Goal: Task Accomplishment & Management: Manage account settings

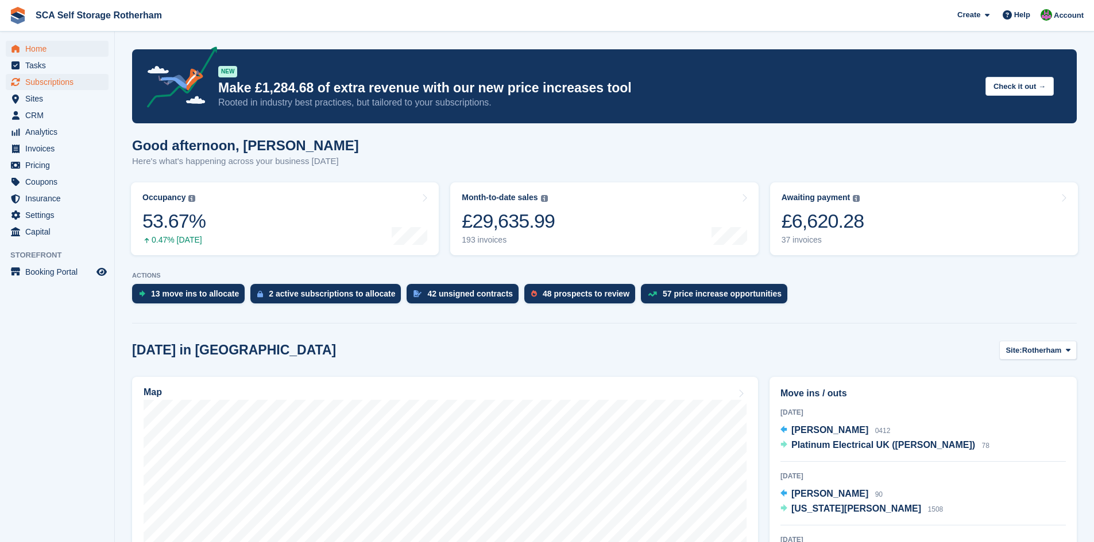
scroll to position [129, 0]
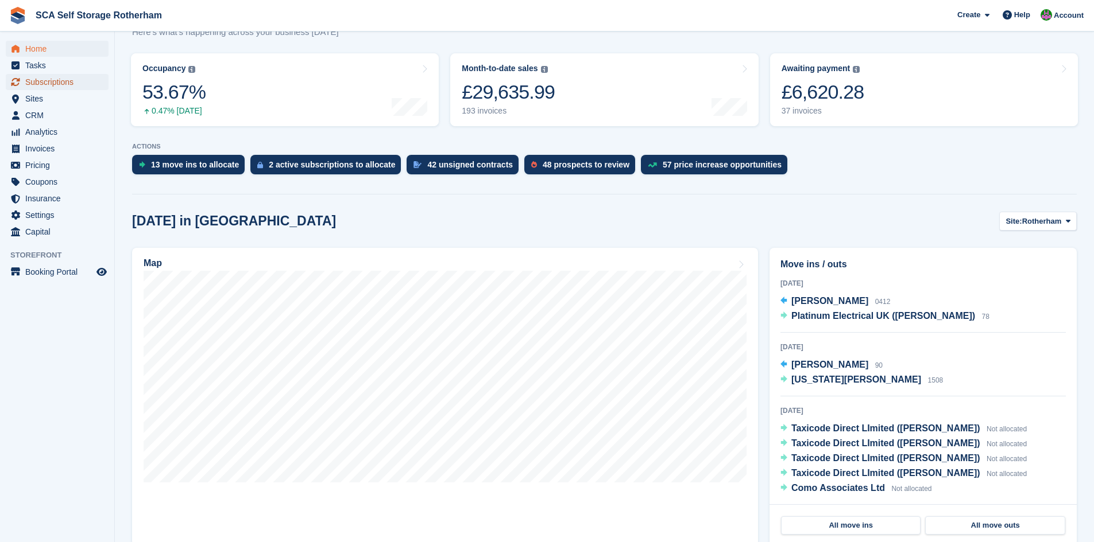
click at [73, 87] on span "Subscriptions" at bounding box center [59, 82] width 69 height 16
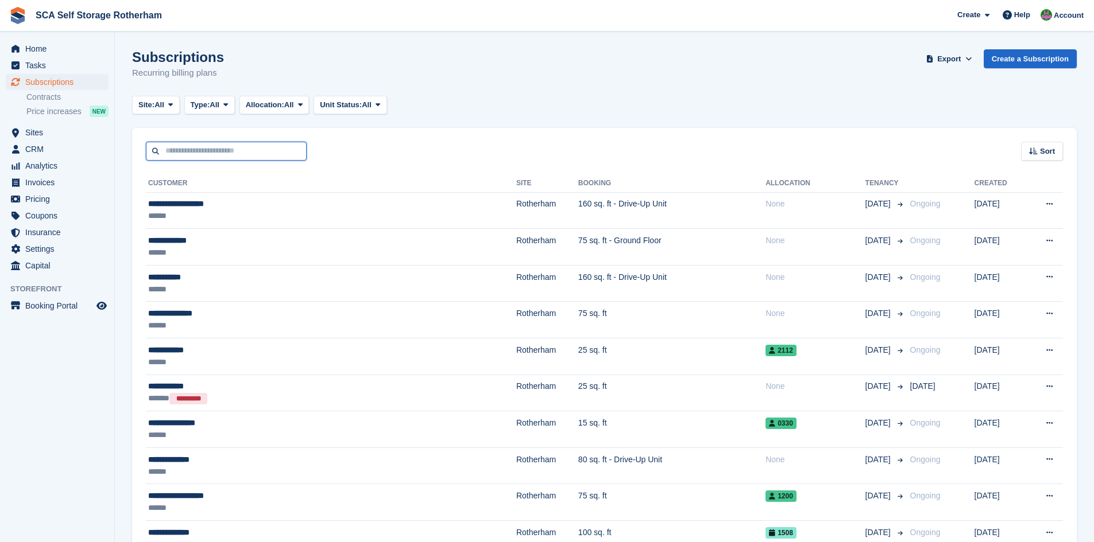
click at [246, 152] on input "text" at bounding box center [226, 151] width 161 height 19
type input "****"
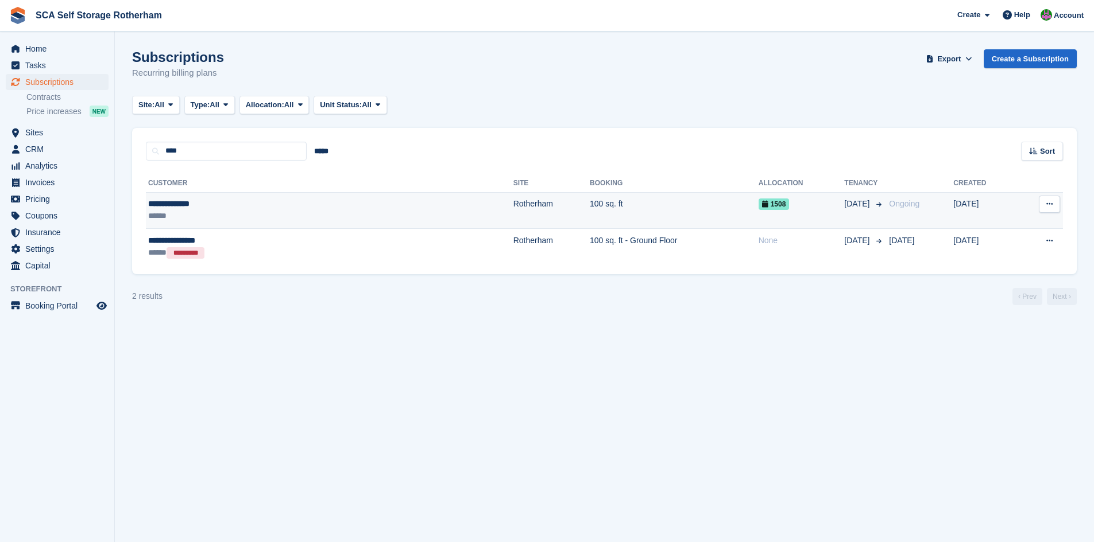
click at [590, 210] on td "100 sq. ft" at bounding box center [674, 210] width 169 height 37
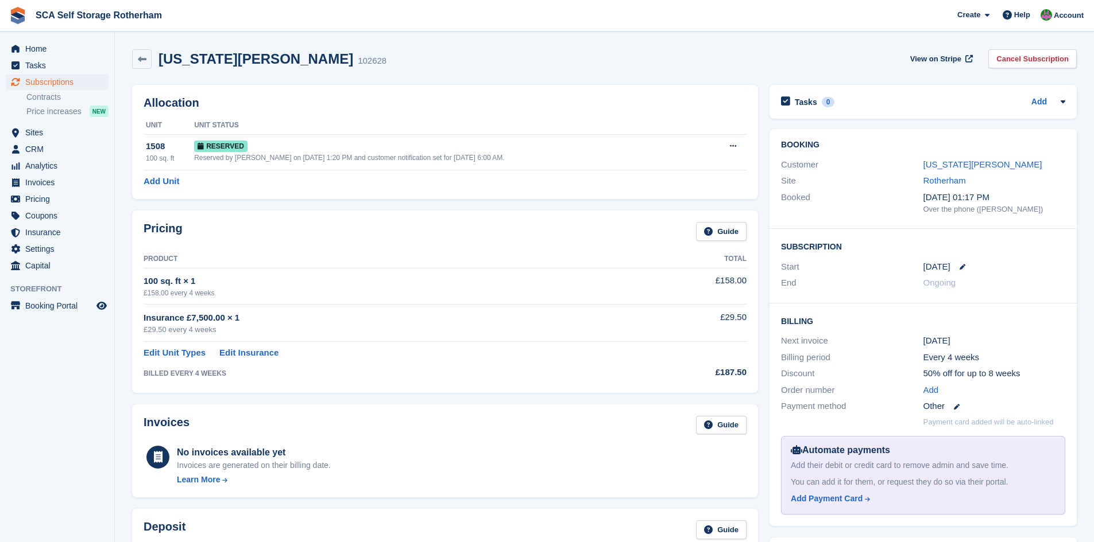
click at [575, 94] on div "Allocation Unit Unit Status 1508 100 sq. ft Reserved Reserved by Sarah Race on …" at bounding box center [445, 142] width 626 height 114
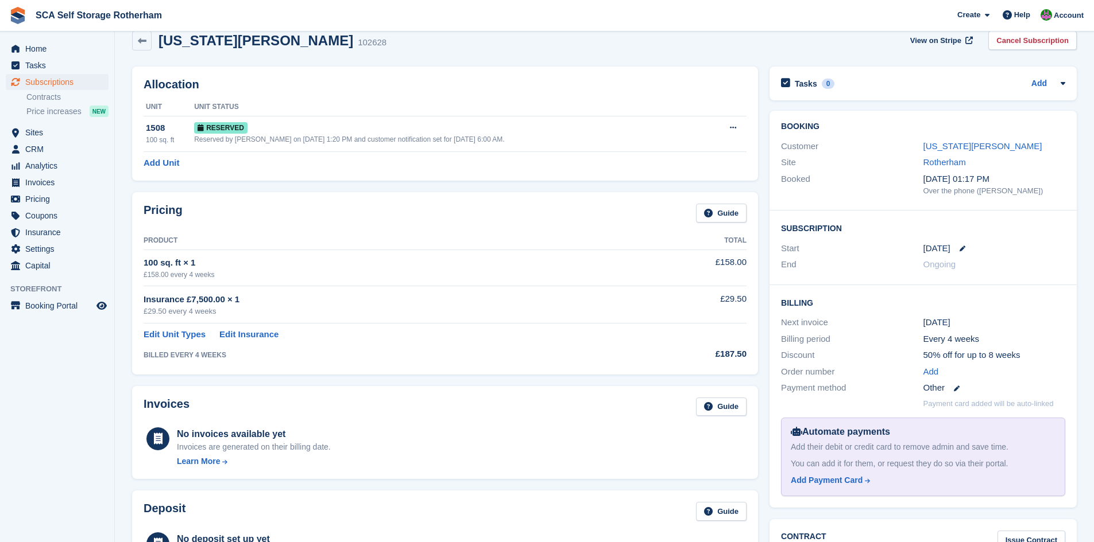
scroll to position [29, 0]
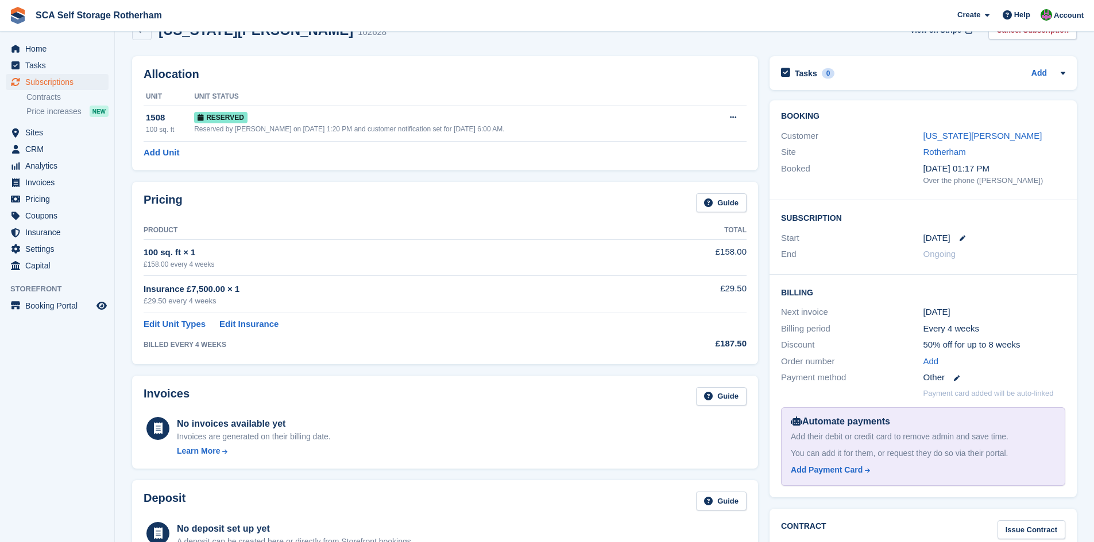
click at [859, 257] on div "End" at bounding box center [852, 254] width 142 height 13
click at [960, 238] on icon at bounding box center [962, 238] width 6 height 6
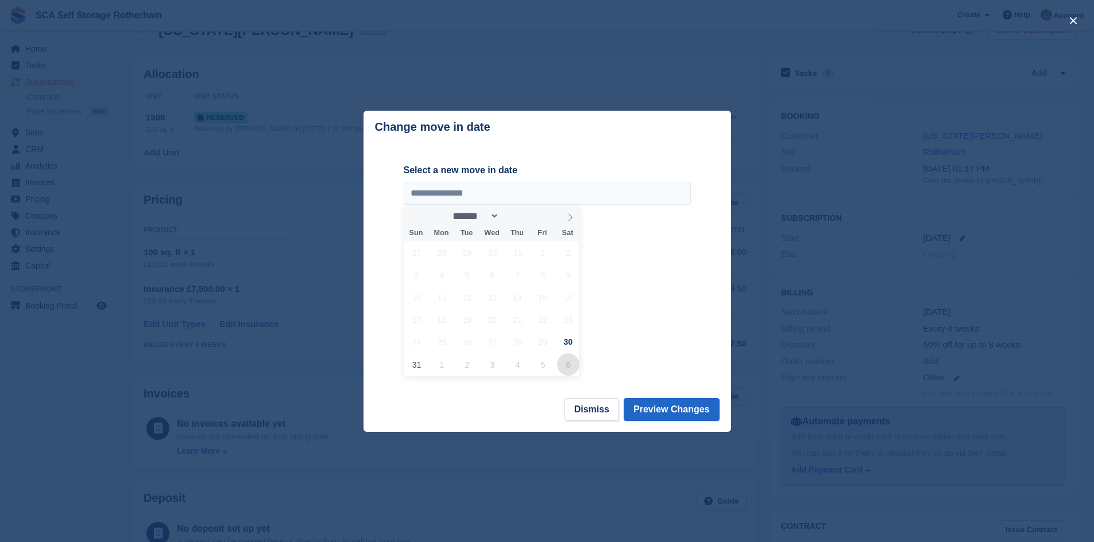
click at [565, 365] on span "6" at bounding box center [568, 365] width 22 height 22
type input "**********"
select select "*"
click at [664, 410] on button "Preview Changes" at bounding box center [671, 409] width 96 height 23
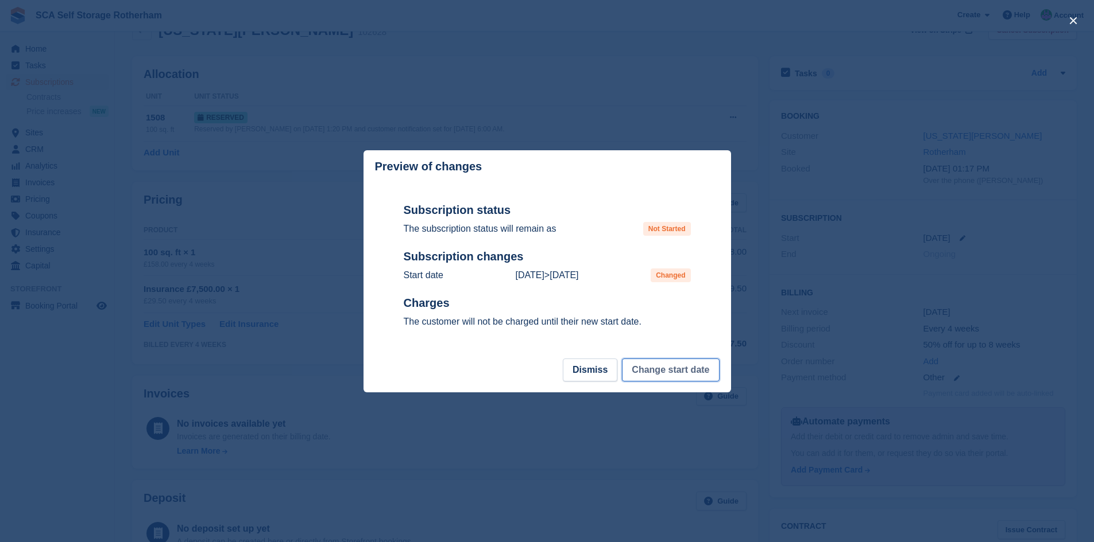
click at [656, 372] on button "Change start date" at bounding box center [670, 370] width 97 height 23
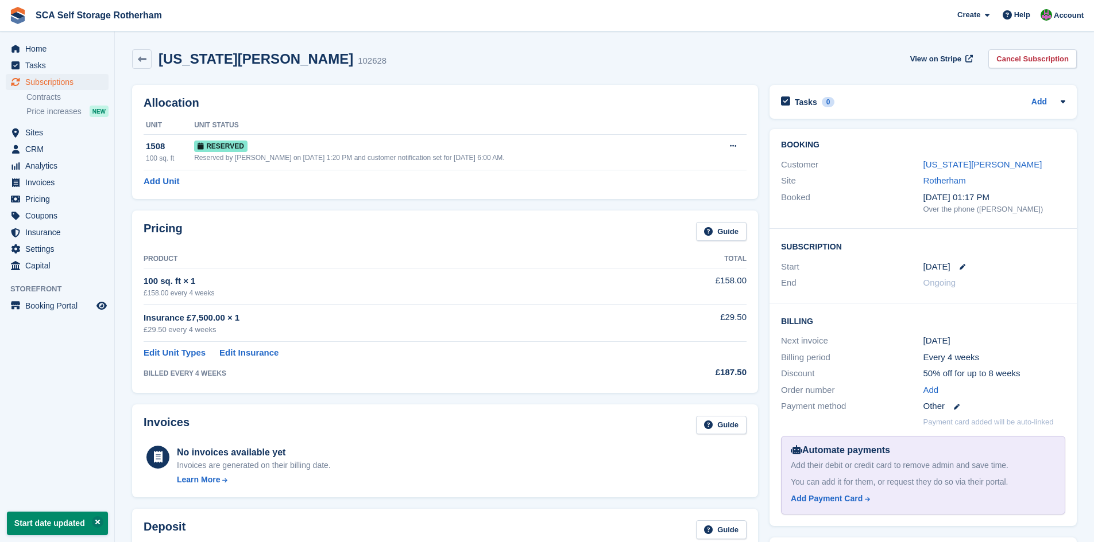
click at [627, 257] on th "Product" at bounding box center [389, 259] width 490 height 18
click at [765, 313] on div "Booking Customer Georgia Howson Site Rotherham Booked 20 Aug, 01:17 PM Over the…" at bounding box center [923, 327] width 319 height 409
click at [768, 284] on div "Booking Customer Georgia Howson Site Rotherham Booked 20 Aug, 01:17 PM Over the…" at bounding box center [923, 327] width 319 height 409
click at [766, 284] on div "Booking Customer Georgia Howson Site Rotherham Booked 20 Aug, 01:17 PM Over the…" at bounding box center [923, 327] width 319 height 409
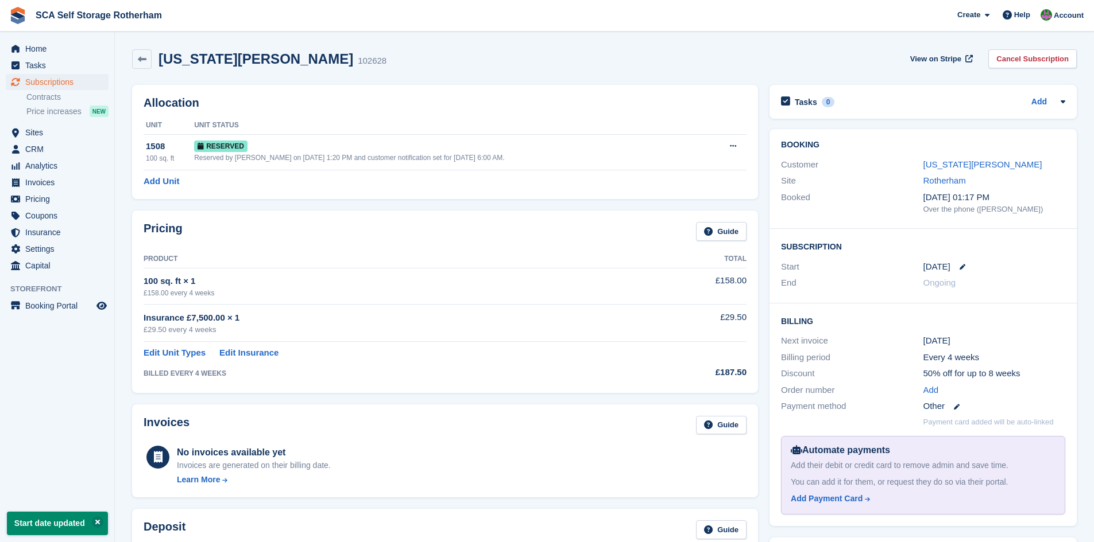
click at [763, 283] on div "Pricing Guide Product Total 100 sq. ft × 1 £158.00 every 4 weeks £158.00 Insura…" at bounding box center [444, 301] width 637 height 193
click at [761, 282] on div "Pricing Guide Product Total 100 sq. ft × 1 £158.00 every 4 weeks £158.00 Insura…" at bounding box center [444, 301] width 637 height 193
click at [765, 261] on div "Booking Customer Georgia Howson Site Rotherham Booked 20 Aug, 01:17 PM Over the…" at bounding box center [923, 327] width 319 height 409
click at [763, 244] on div "Pricing Guide Product Total 100 sq. ft × 1 £158.00 every 4 weeks £158.00 Insura…" at bounding box center [444, 301] width 637 height 193
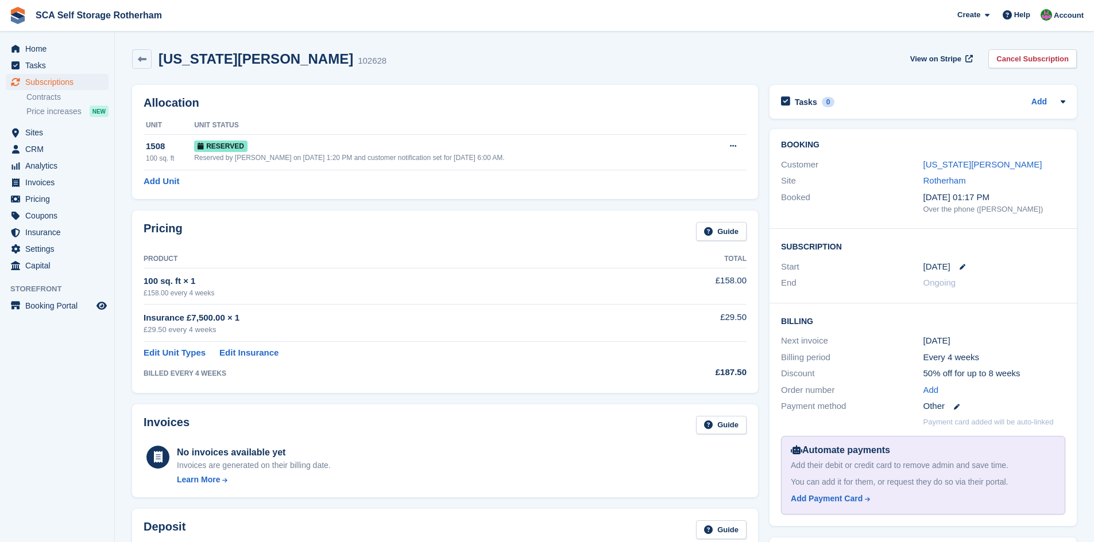
click at [767, 309] on div "Booking Customer Georgia Howson Site Rotherham Booked 20 Aug, 01:17 PM Over the…" at bounding box center [923, 327] width 319 height 409
click at [71, 83] on span "Subscriptions" at bounding box center [59, 82] width 69 height 16
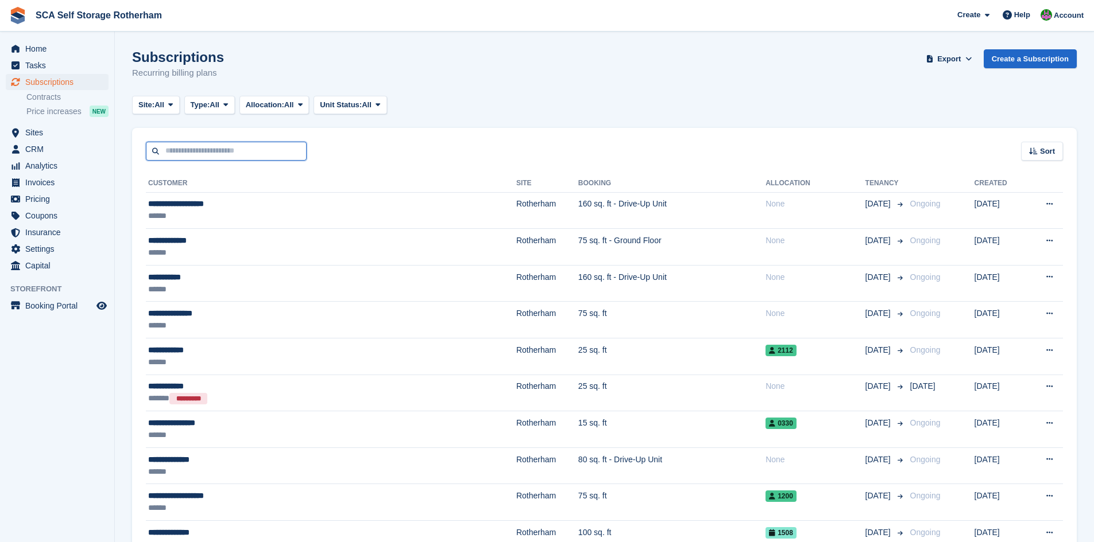
click at [254, 148] on input "text" at bounding box center [226, 151] width 161 height 19
type input "**"
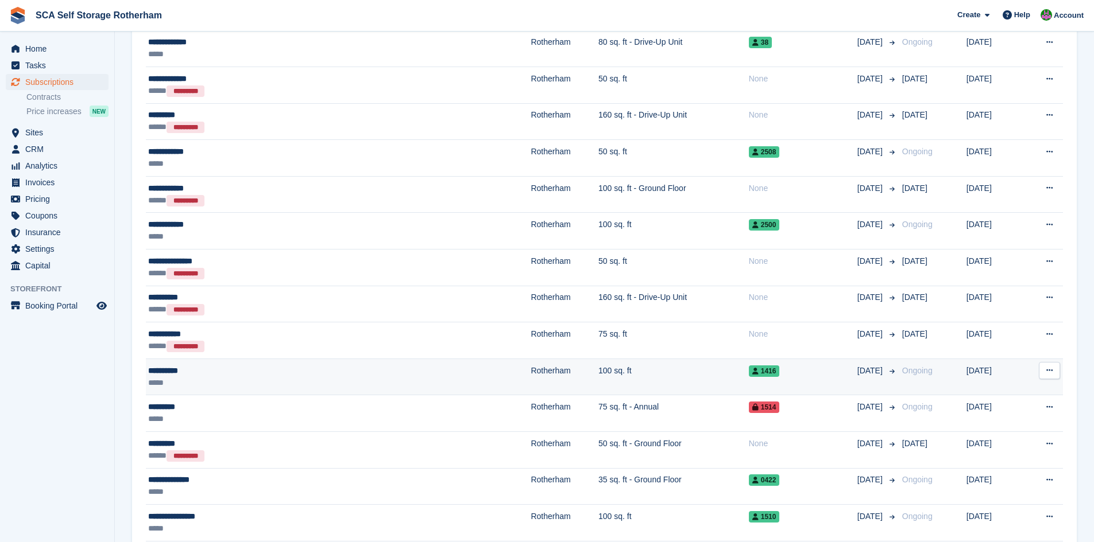
scroll to position [301, 0]
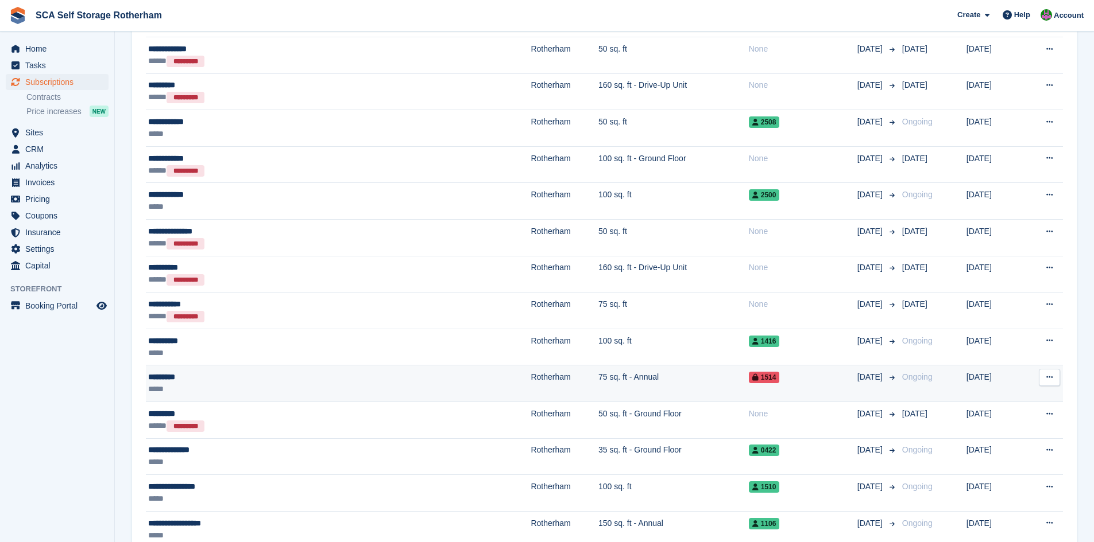
click at [530, 379] on td "Rotherham" at bounding box center [564, 384] width 68 height 37
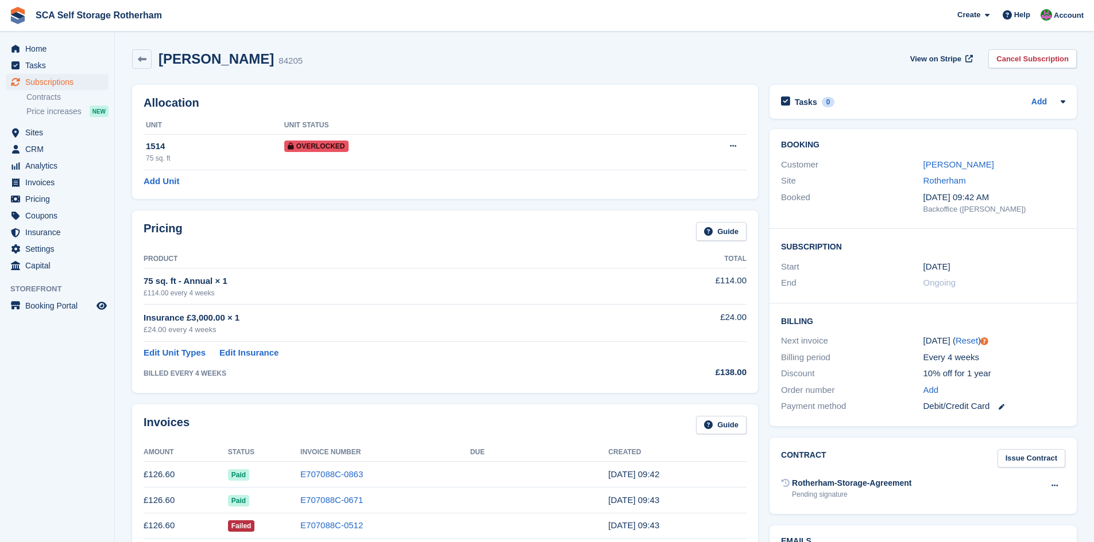
click at [537, 227] on div "Pricing Guide" at bounding box center [445, 235] width 603 height 26
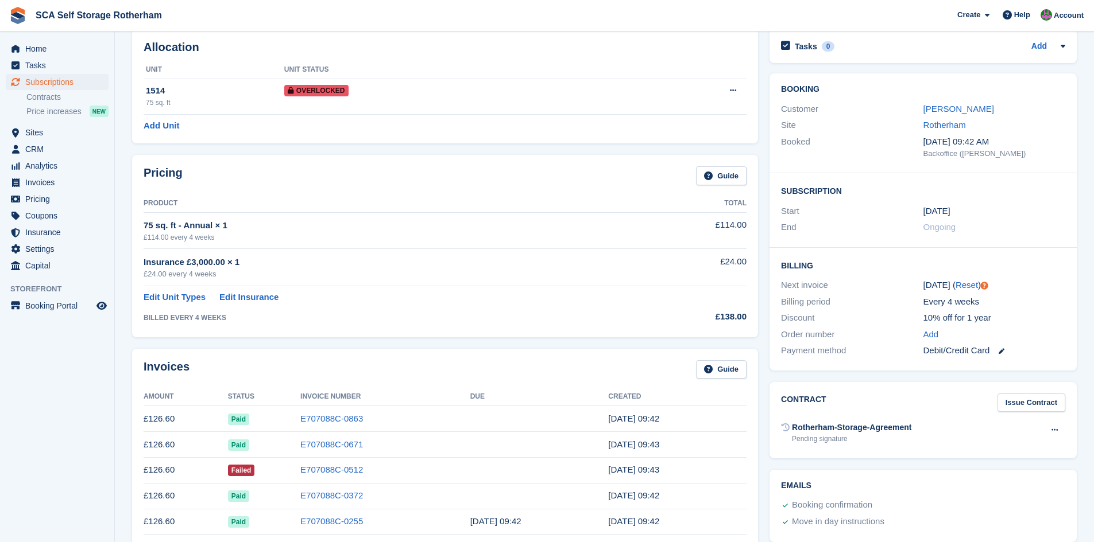
scroll to position [57, 0]
click at [934, 108] on link "Sam Utley" at bounding box center [958, 107] width 71 height 10
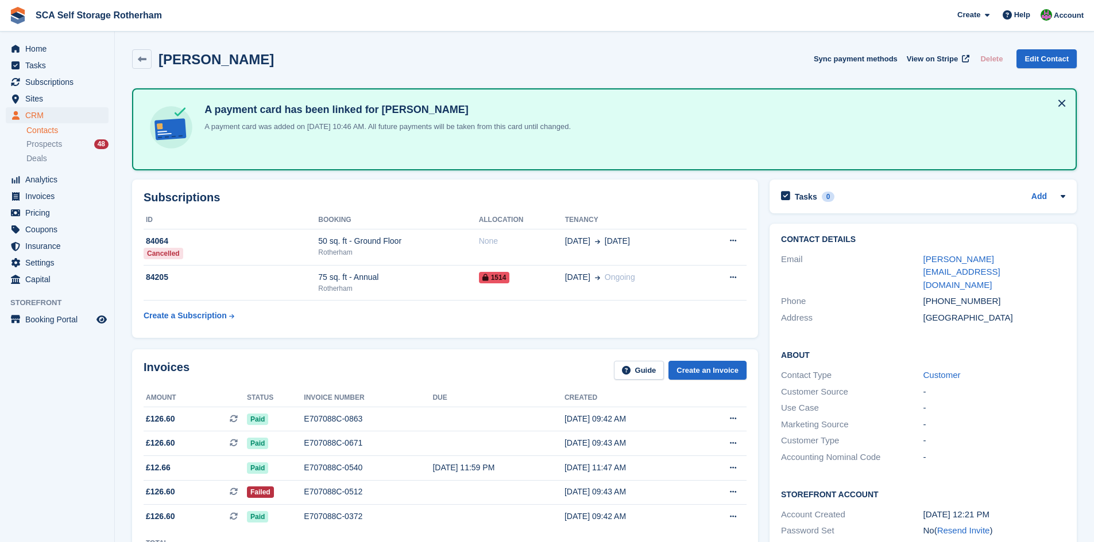
click at [432, 366] on div "Invoices Guide Create an Invoice" at bounding box center [445, 374] width 603 height 26
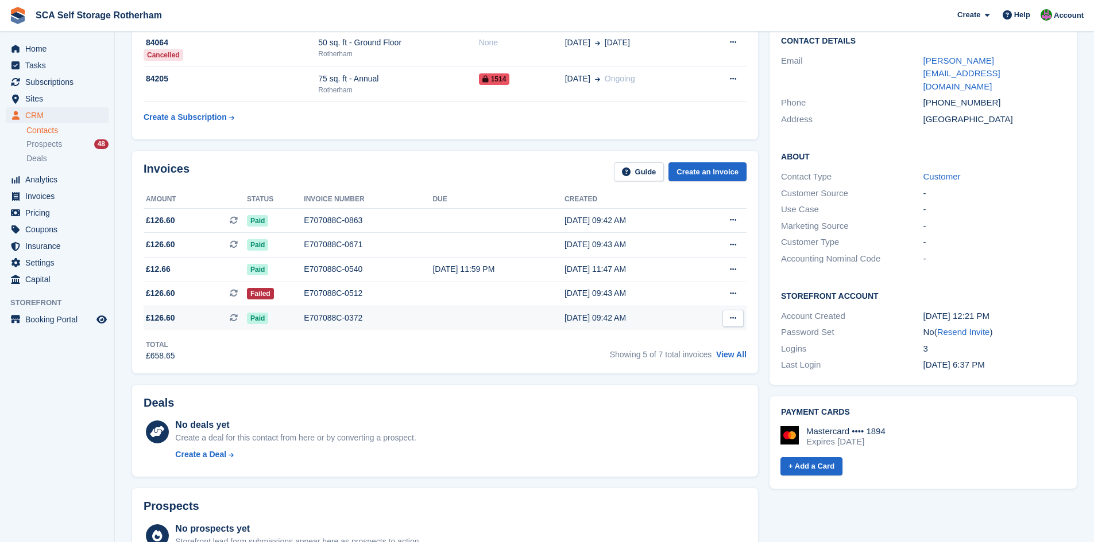
scroll to position [201, 0]
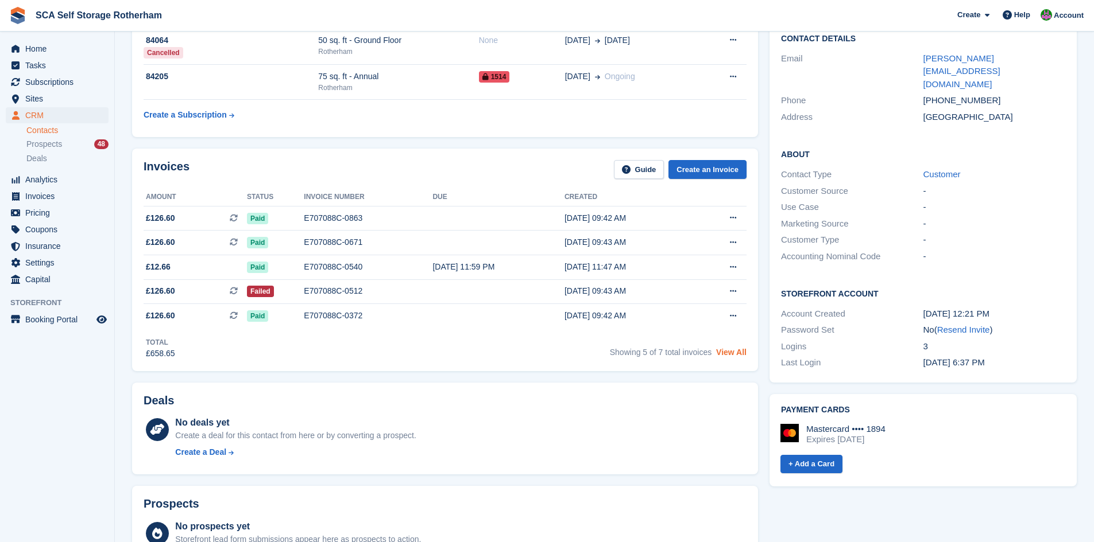
click at [722, 354] on link "View All" at bounding box center [731, 352] width 30 height 9
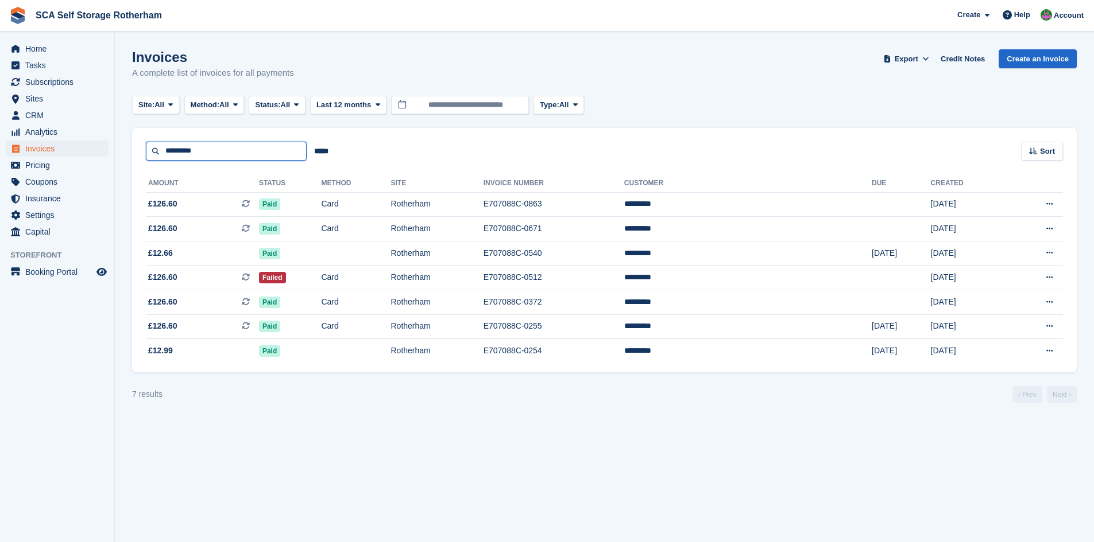
click at [258, 142] on input "*********" at bounding box center [226, 151] width 161 height 19
click at [491, 410] on section "Invoices A complete list of invoices for all payments Export Export Invoices Ex…" at bounding box center [604, 271] width 979 height 542
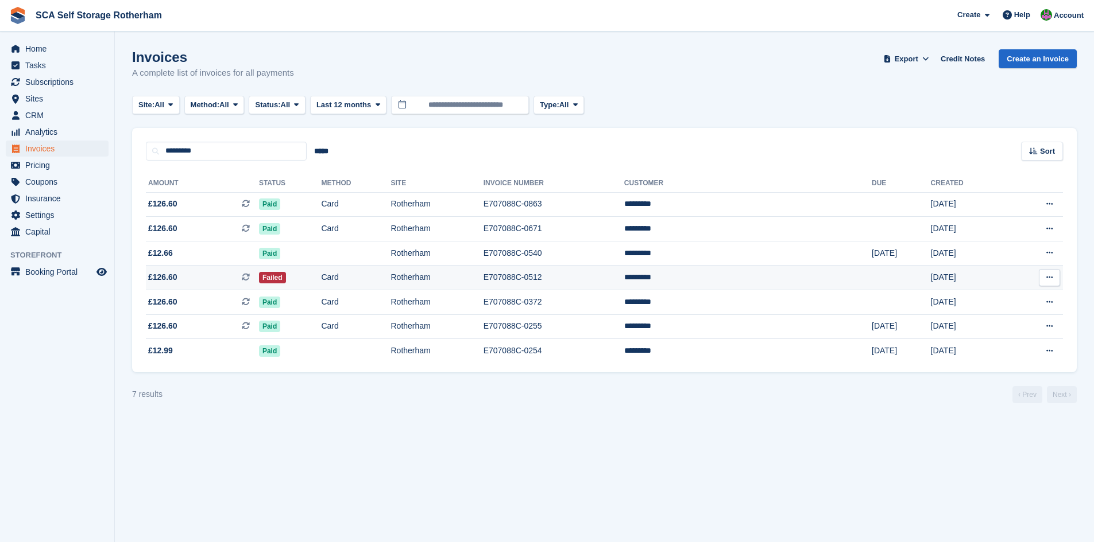
click at [483, 280] on td "Rotherham" at bounding box center [437, 278] width 92 height 25
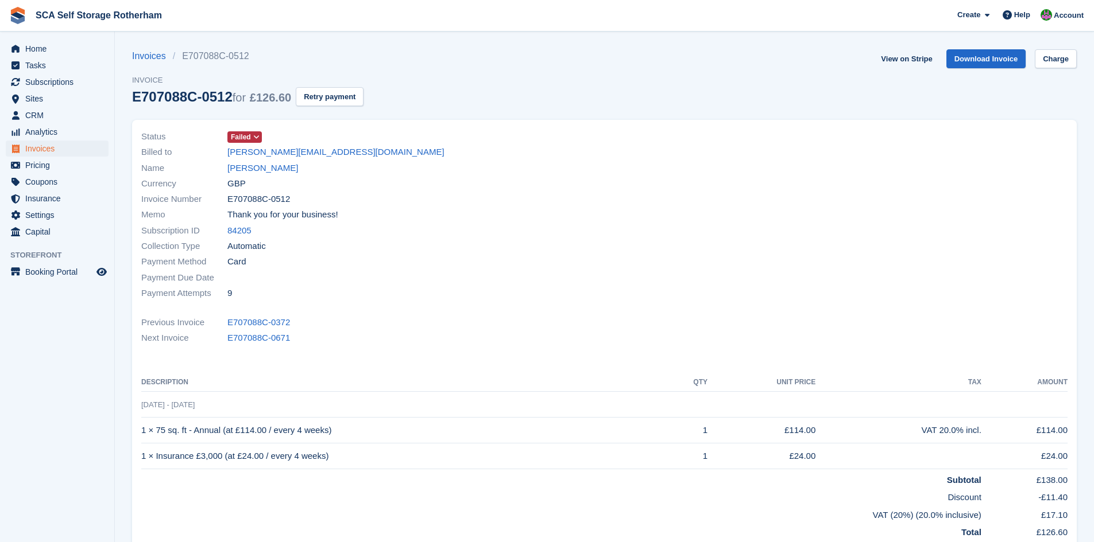
click at [552, 235] on div "Subscription ID 84205" at bounding box center [369, 230] width 456 height 15
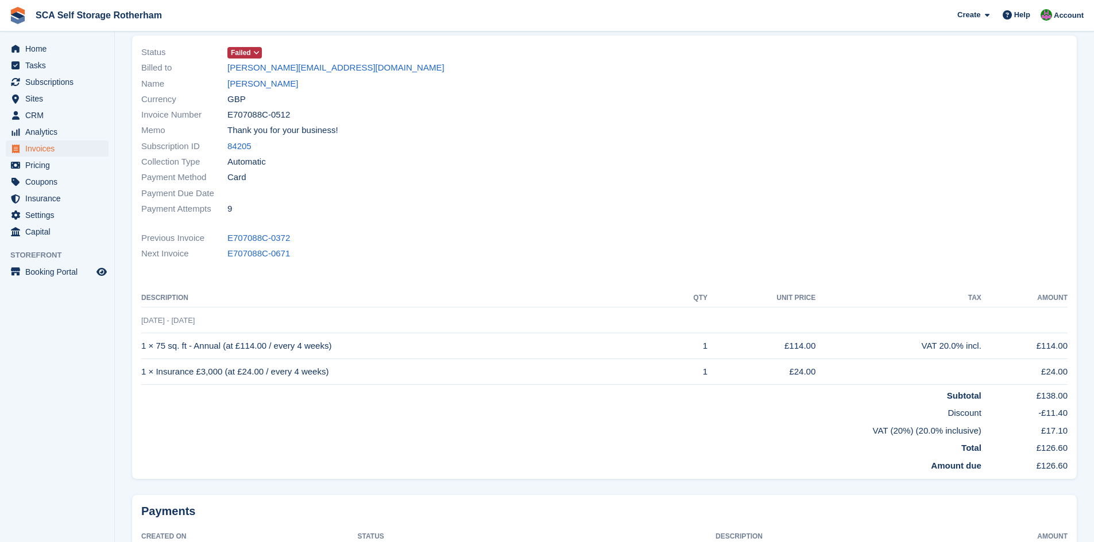
scroll to position [86, 0]
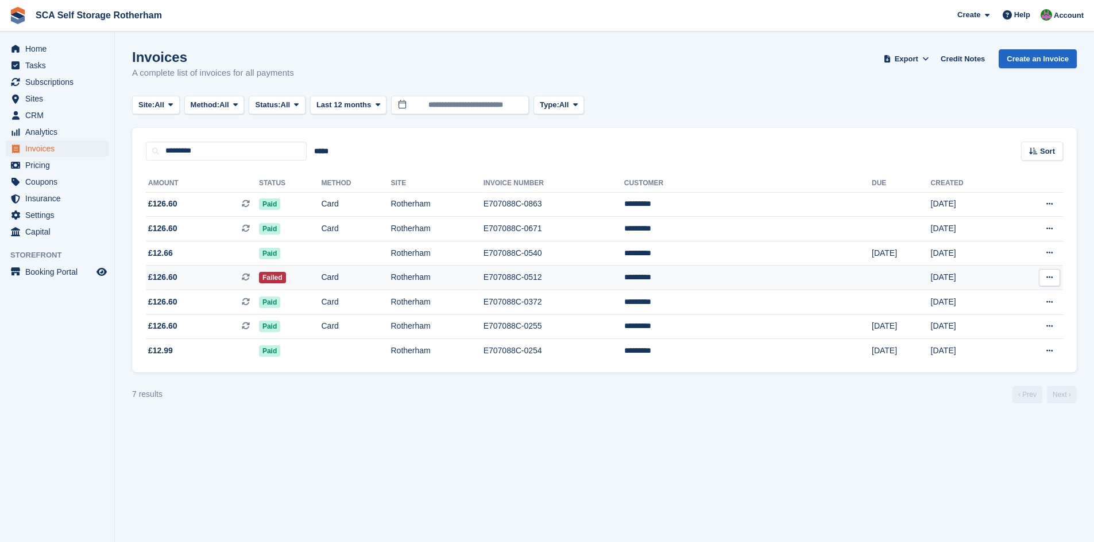
click at [601, 285] on td "E707088C-0512" at bounding box center [553, 278] width 141 height 25
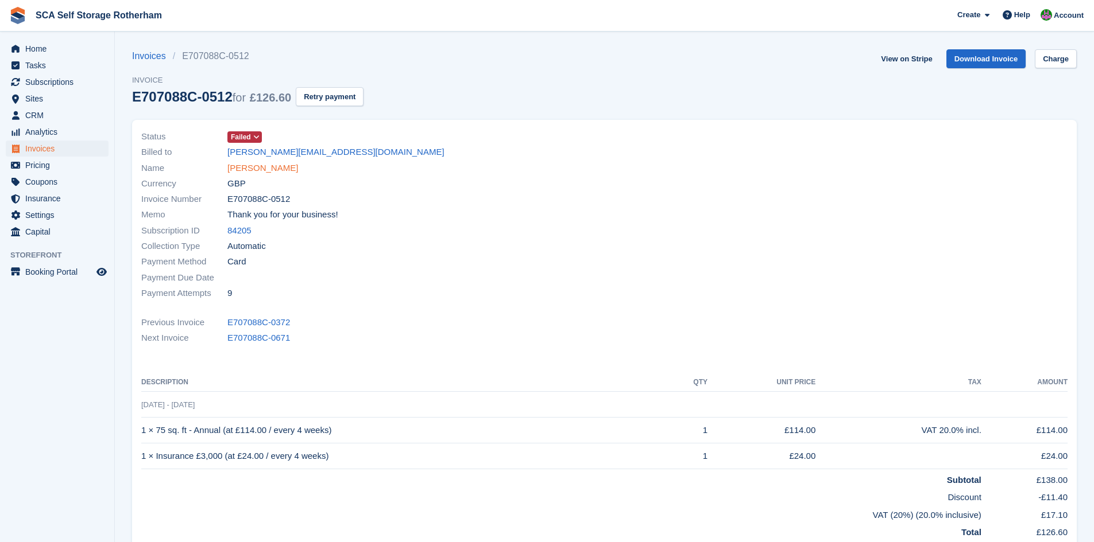
click at [246, 166] on link "[PERSON_NAME]" at bounding box center [262, 168] width 71 height 13
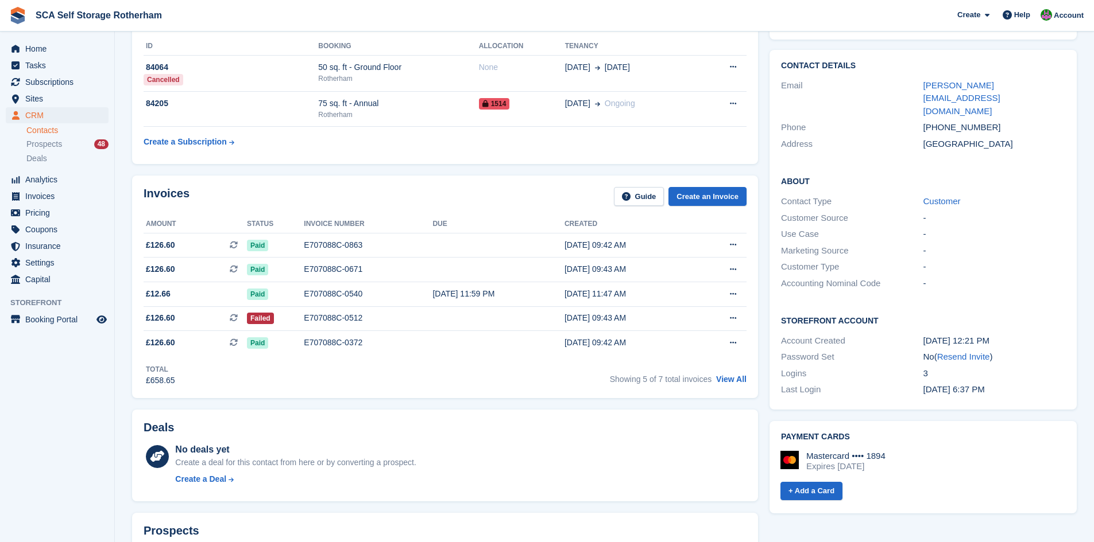
scroll to position [244, 0]
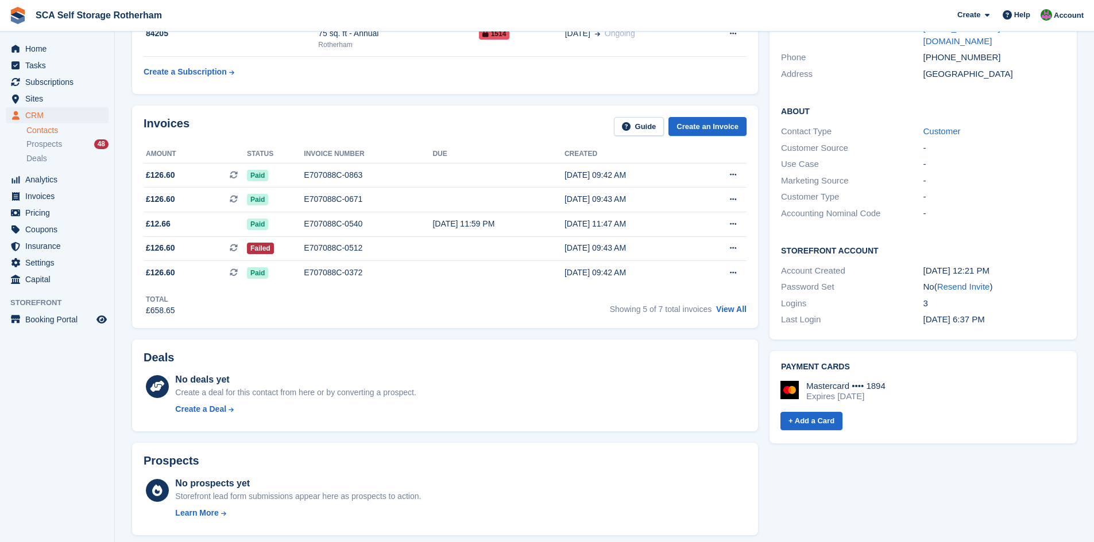
click at [479, 335] on div "Deals No deals yet Create a deal for this contact from here or by converting a …" at bounding box center [444, 386] width 637 height 104
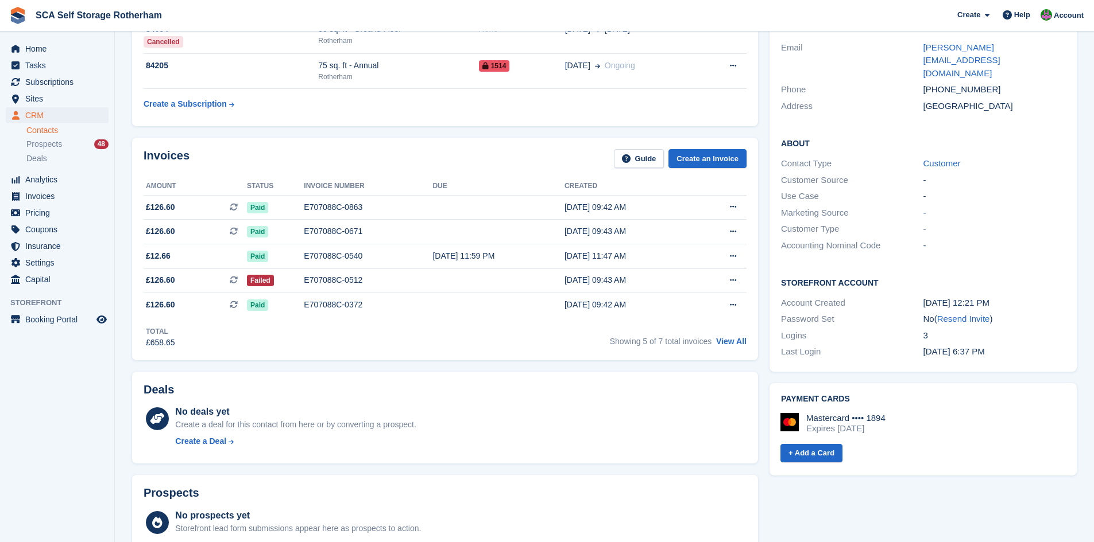
scroll to position [201, 0]
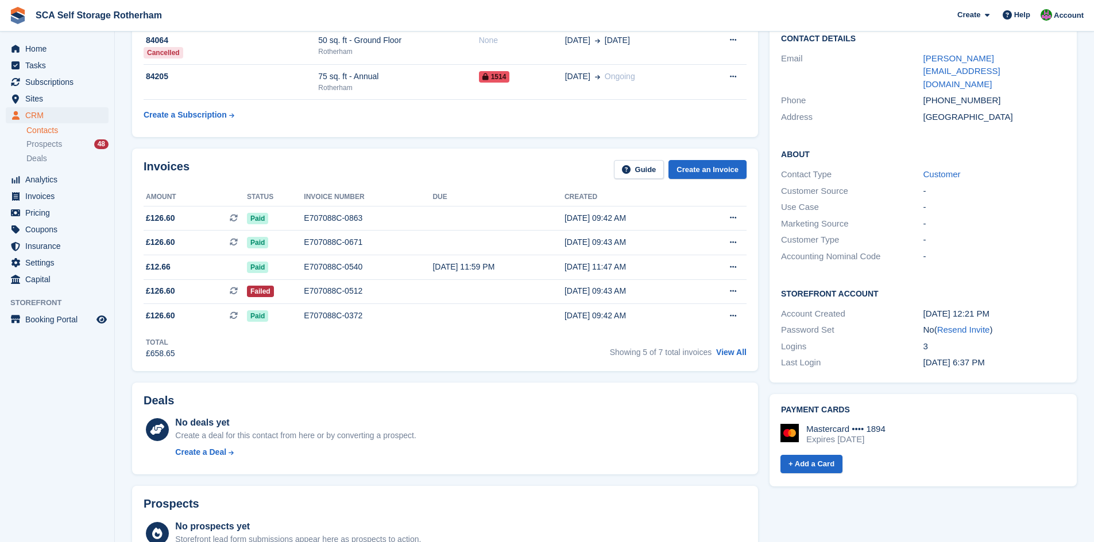
click at [485, 368] on div "Invoices Guide Create an Invoice Amount Status Invoice number Due Created £126.…" at bounding box center [445, 260] width 626 height 223
click at [487, 373] on div "Invoices Guide Create an Invoice Amount Status Invoice number Due Created £126.…" at bounding box center [444, 260] width 637 height 234
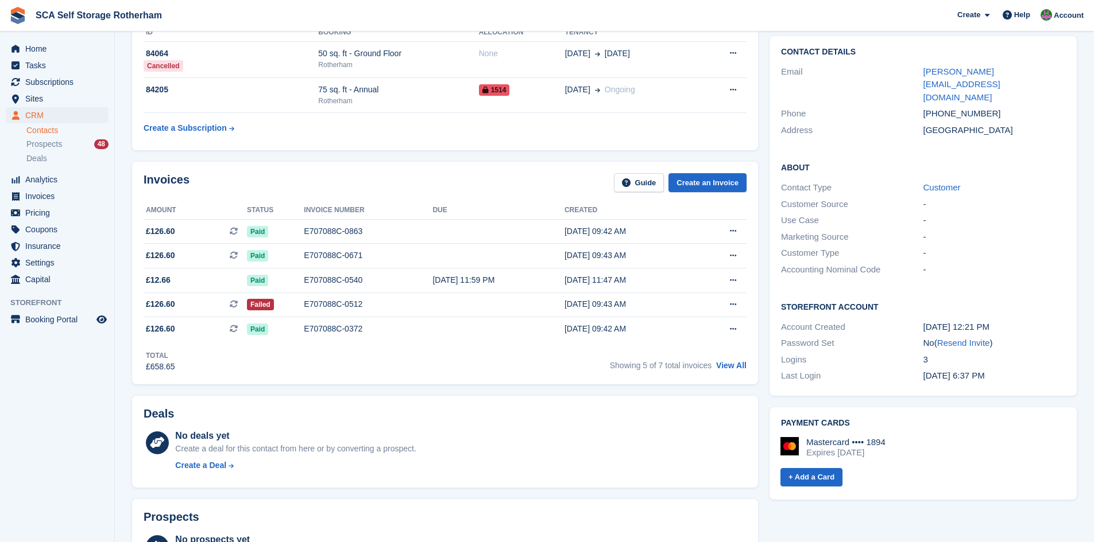
scroll to position [172, 0]
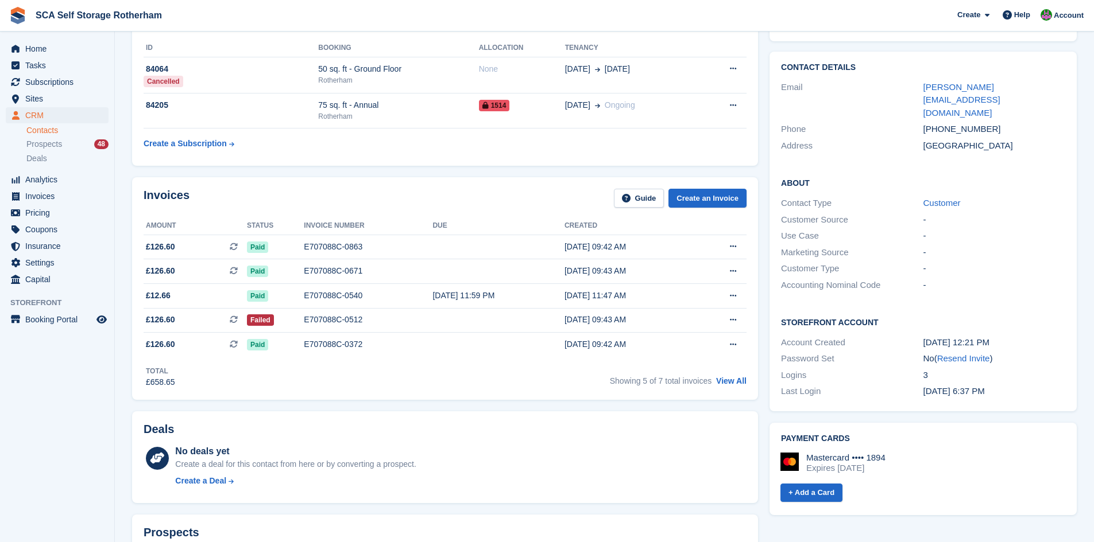
click at [537, 400] on div "Invoices Guide Create an Invoice Amount Status Invoice number Due Created £126.…" at bounding box center [444, 289] width 637 height 234
click at [385, 327] on td "E707088C-0512" at bounding box center [368, 320] width 129 height 25
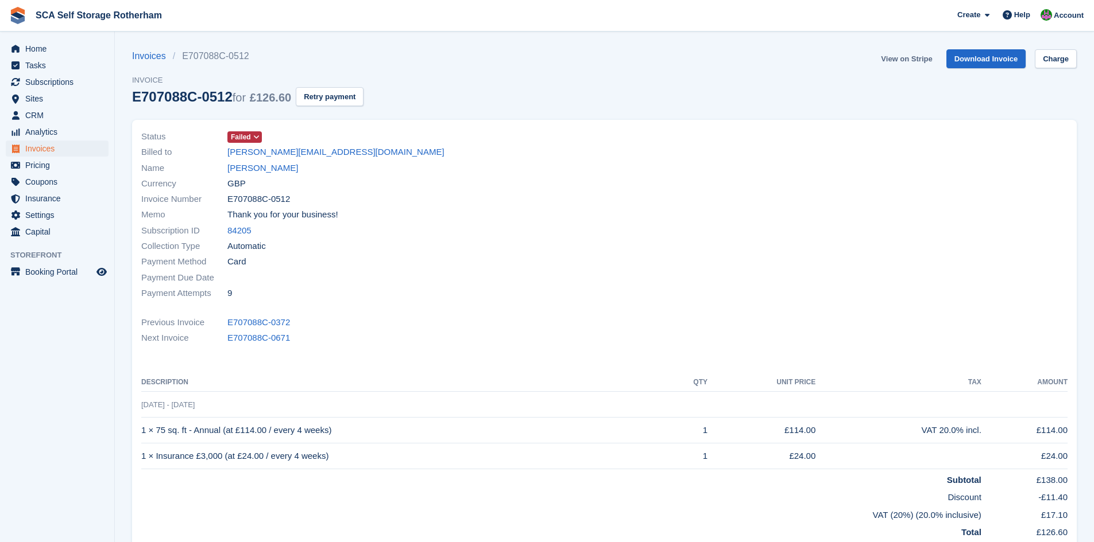
click at [902, 60] on link "View on Stripe" at bounding box center [906, 58] width 60 height 19
click at [254, 176] on div "Currency GBP" at bounding box center [369, 183] width 456 height 15
click at [253, 166] on link "[PERSON_NAME]" at bounding box center [262, 168] width 71 height 13
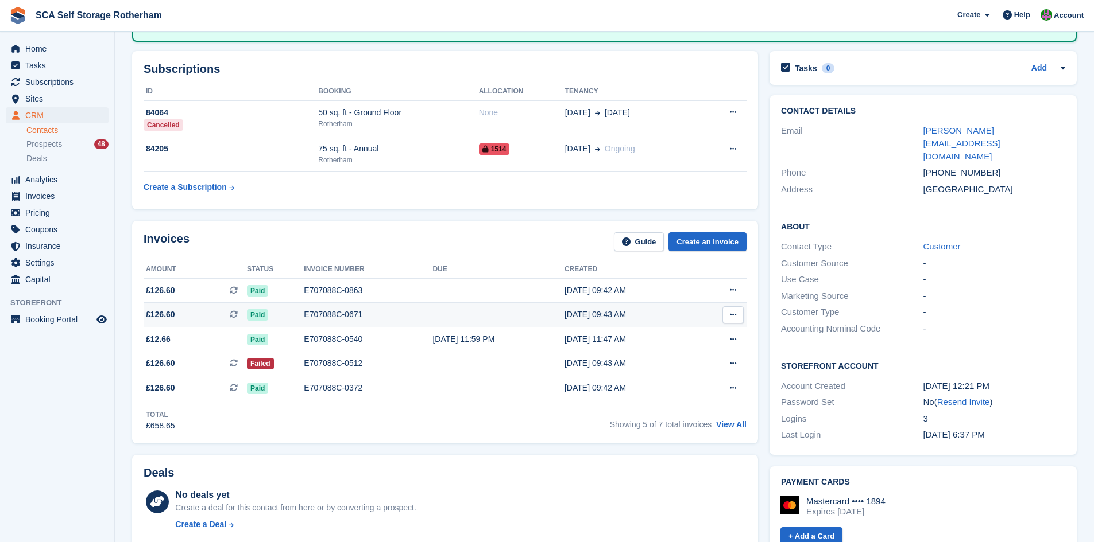
scroll to position [129, 0]
click at [489, 222] on div "Invoices Guide Create an Invoice Amount Status Invoice number Due Created £126.…" at bounding box center [445, 331] width 626 height 223
click at [479, 225] on div "Invoices Guide Create an Invoice Amount Status Invoice number Due Created £126.…" at bounding box center [445, 331] width 626 height 223
click at [505, 241] on div "Invoices Guide Create an Invoice" at bounding box center [445, 245] width 603 height 26
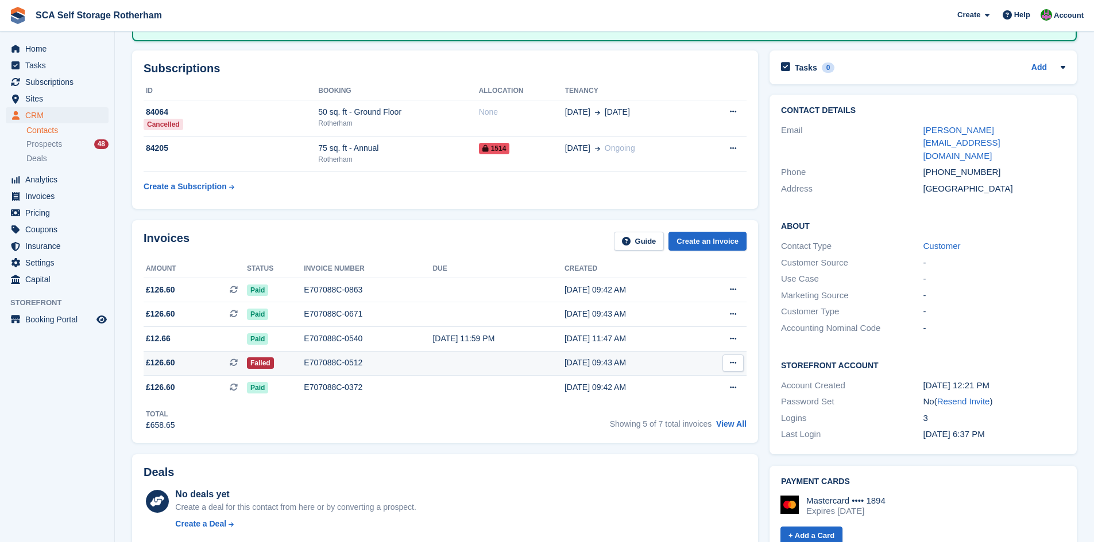
click at [451, 367] on td at bounding box center [498, 363] width 132 height 25
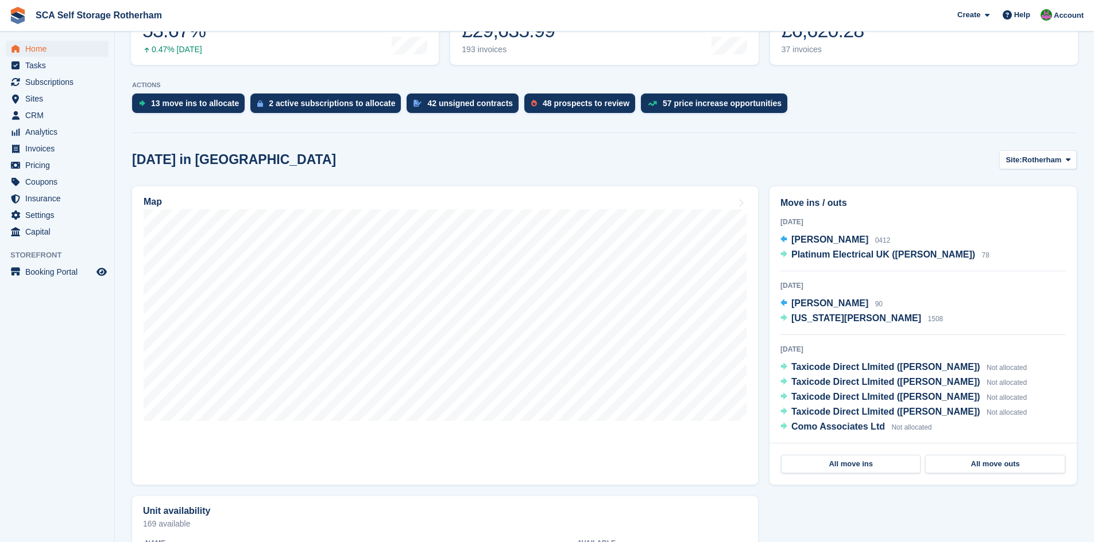
scroll to position [201, 0]
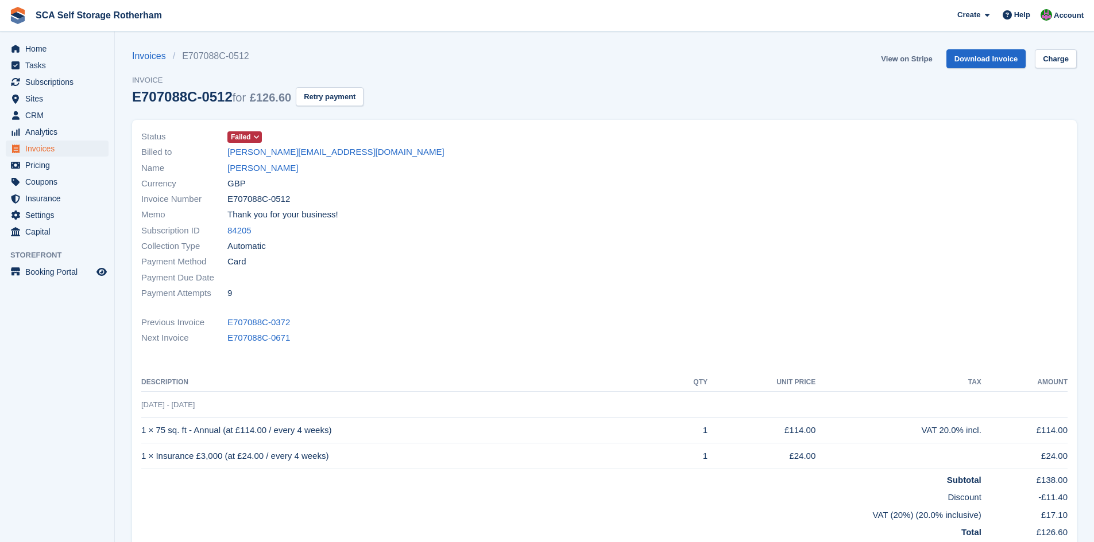
click at [915, 61] on link "View on Stripe" at bounding box center [906, 58] width 60 height 19
click at [919, 57] on link "View on Stripe" at bounding box center [906, 58] width 60 height 19
click at [237, 167] on link "Sam Utley" at bounding box center [262, 168] width 71 height 13
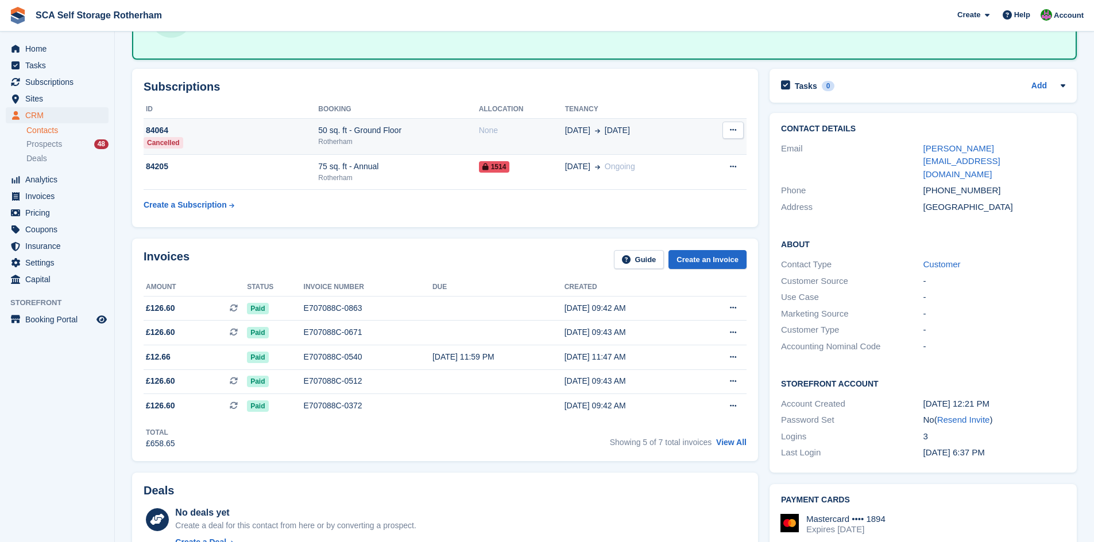
scroll to position [43, 0]
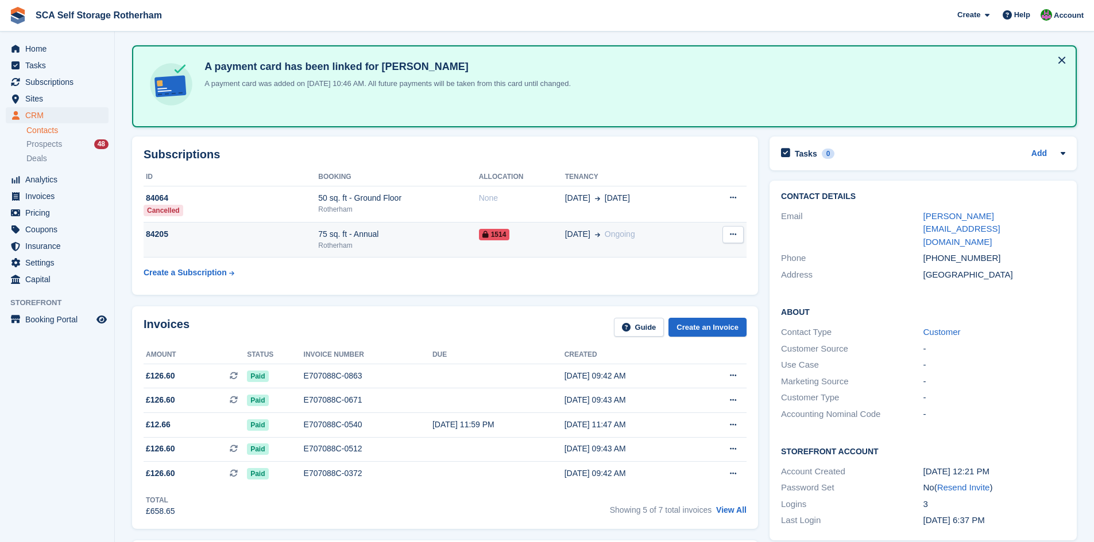
click at [537, 234] on div "1514" at bounding box center [522, 234] width 86 height 12
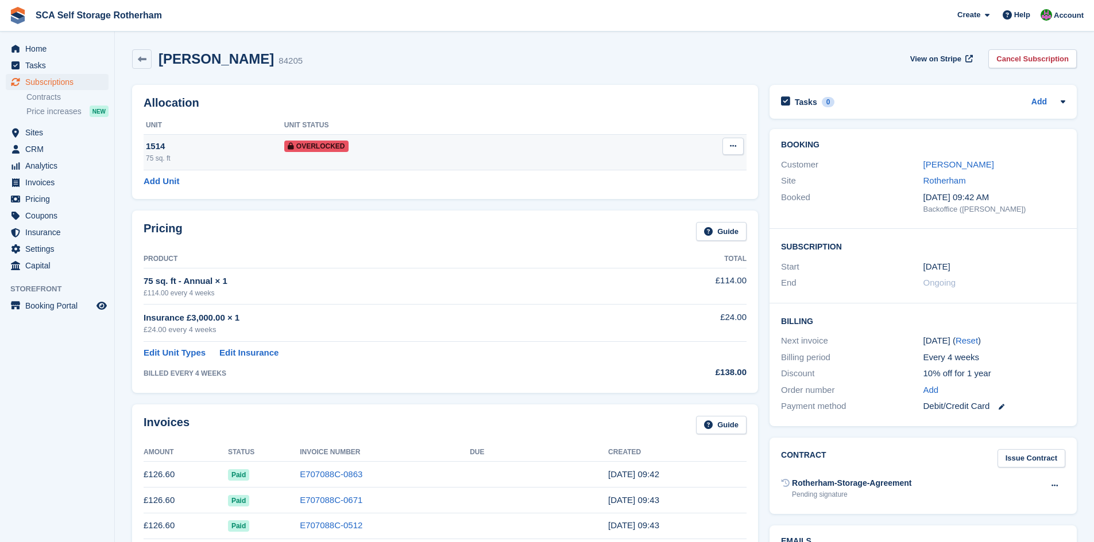
click at [734, 148] on icon at bounding box center [733, 145] width 6 height 7
click at [668, 175] on p "Remove Overlock" at bounding box center [688, 168] width 100 height 15
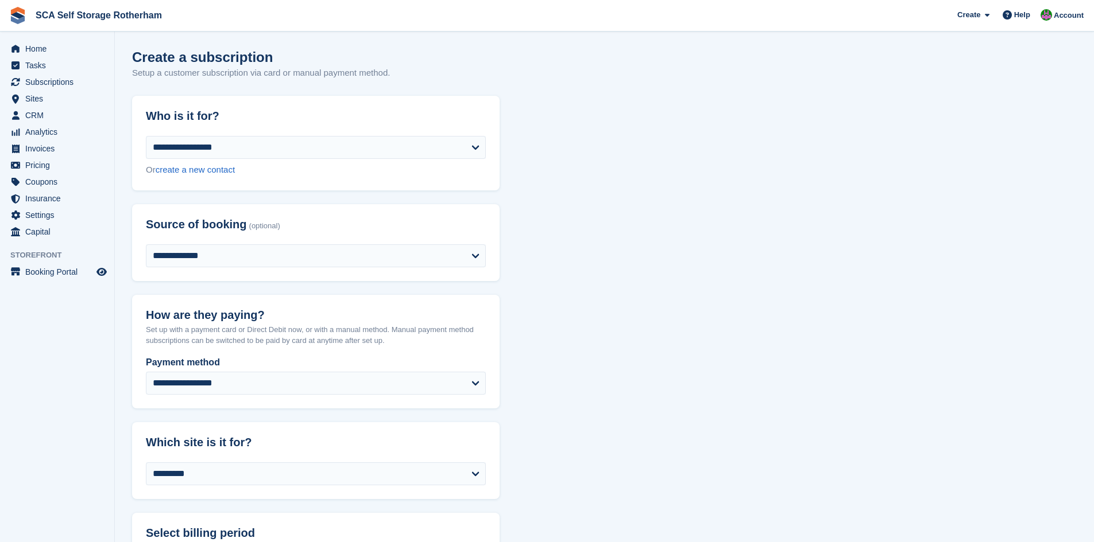
click at [69, 49] on span "Home" at bounding box center [59, 49] width 69 height 16
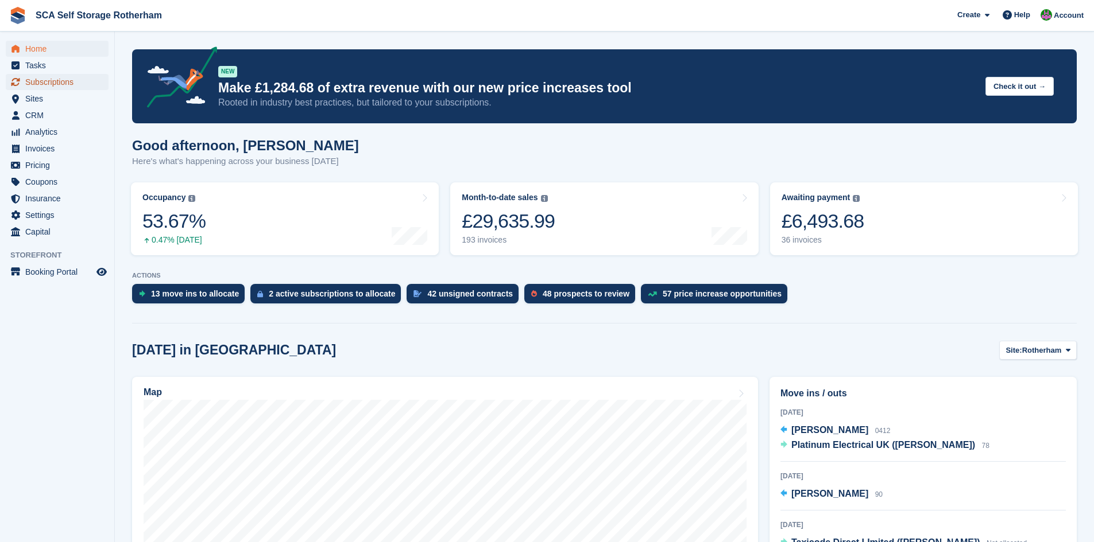
click at [26, 76] on span "Subscriptions" at bounding box center [59, 82] width 69 height 16
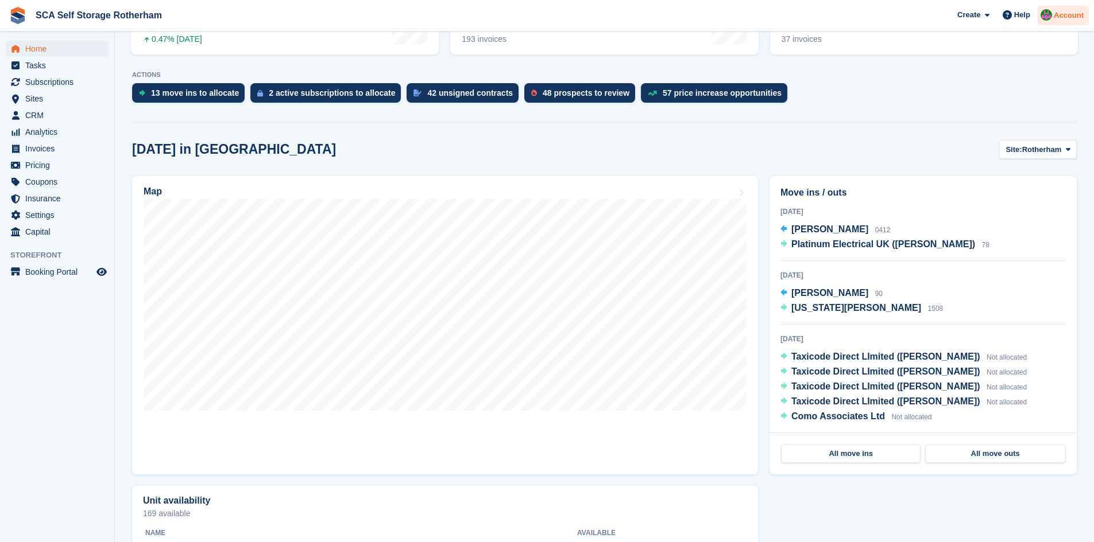
drag, startPoint x: 1061, startPoint y: 8, endPoint x: 1057, endPoint y: 26, distance: 18.4
click at [1061, 8] on div "Account" at bounding box center [1062, 16] width 51 height 20
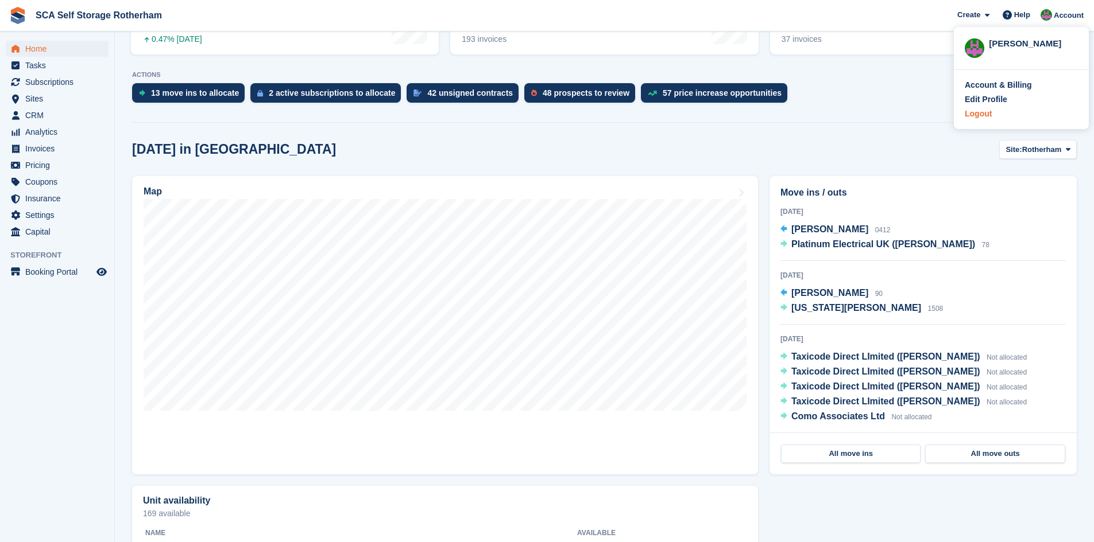
click at [976, 115] on div "Logout" at bounding box center [977, 114] width 27 height 12
